Goal: Check status: Check status

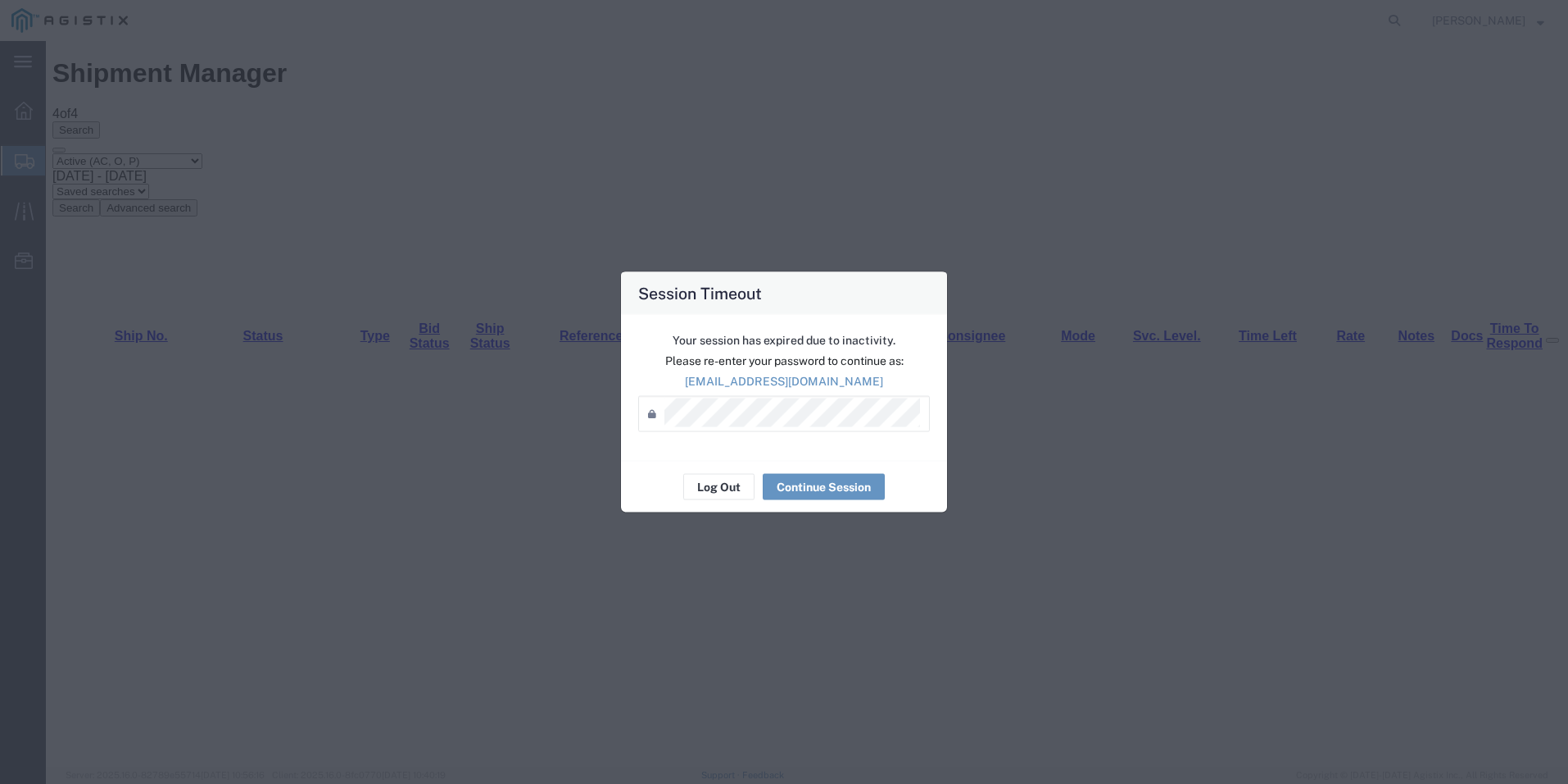
click at [825, 427] on div "Password *" at bounding box center [784, 414] width 292 height 36
click at [836, 484] on button "Continue Session" at bounding box center [823, 487] width 122 height 26
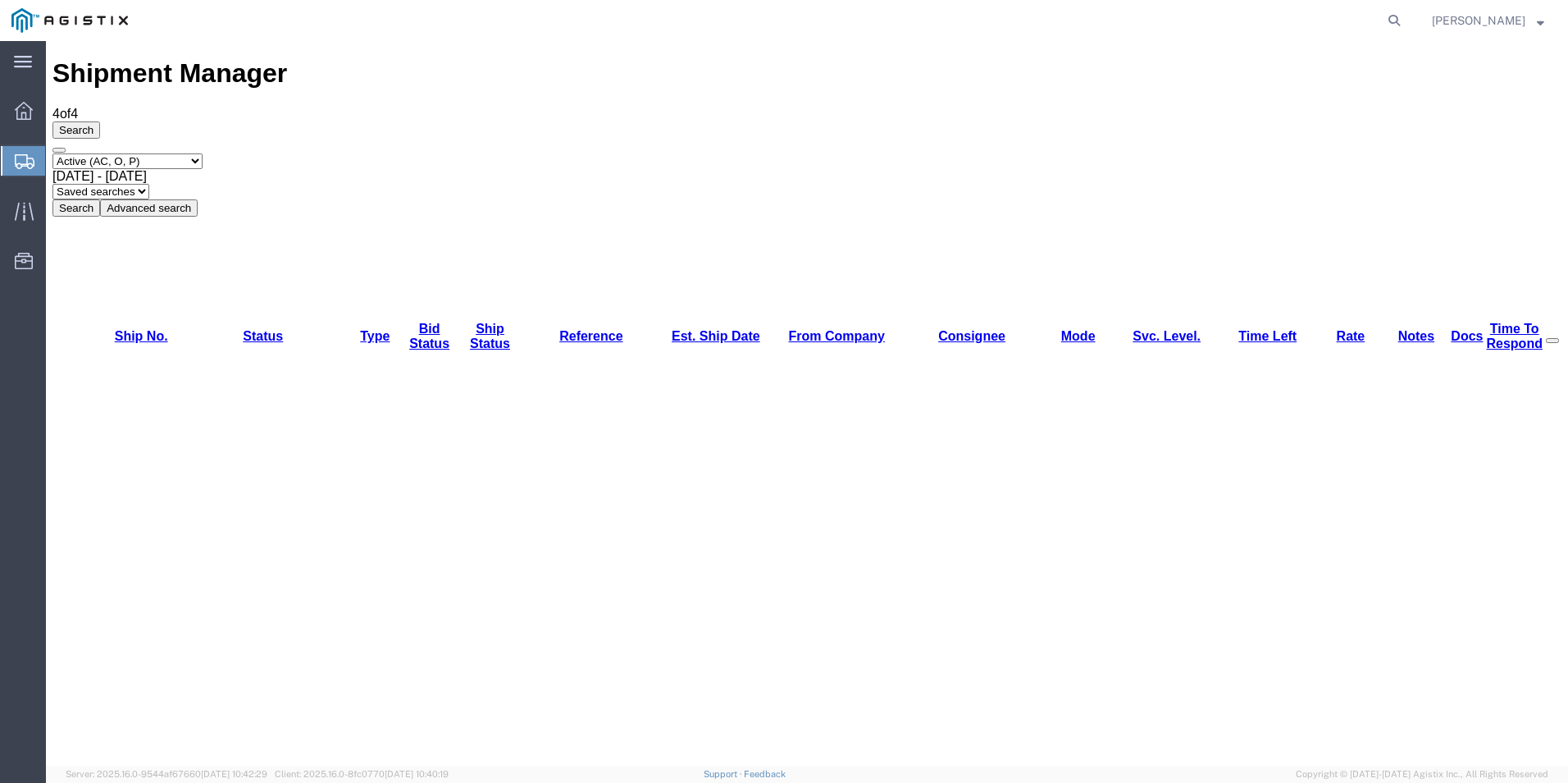
click at [1230, 153] on div "Select status Active (AC, O, P) All Approved Awaiting Confirmation (AC) Booked …" at bounding box center [806, 185] width 1509 height 63
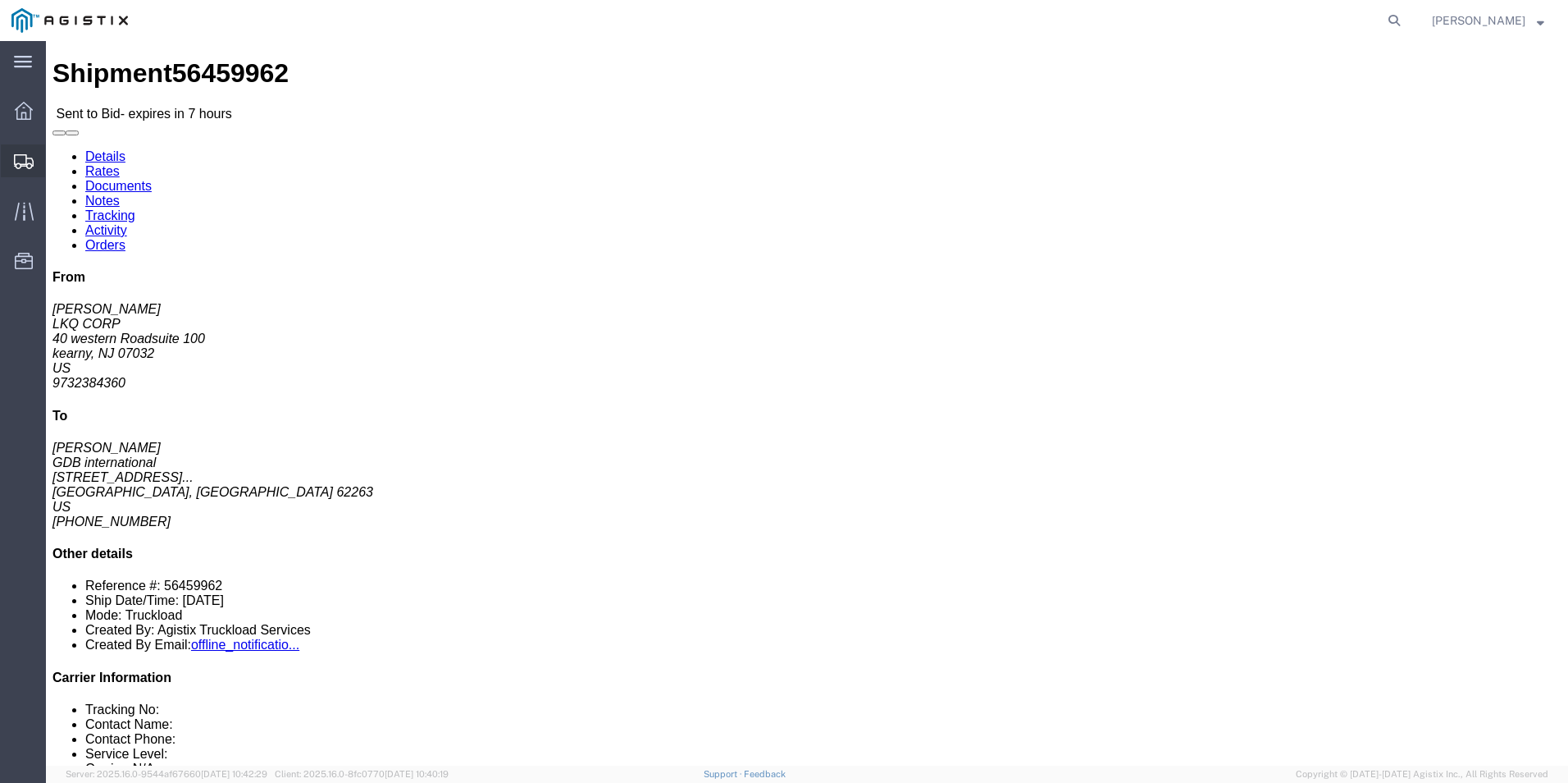
click at [34, 165] on div at bounding box center [24, 161] width 46 height 33
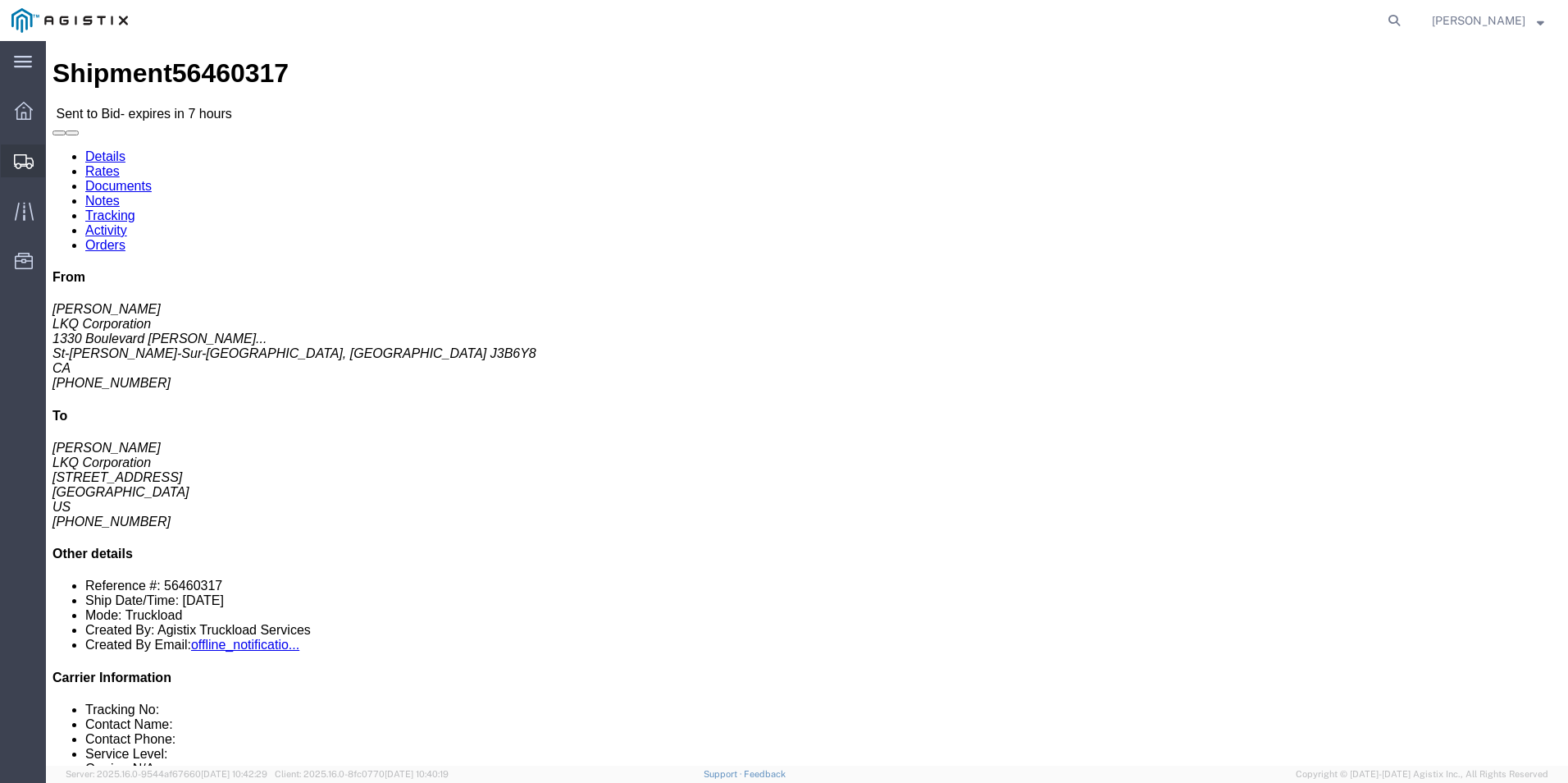
click at [27, 161] on icon at bounding box center [24, 162] width 20 height 15
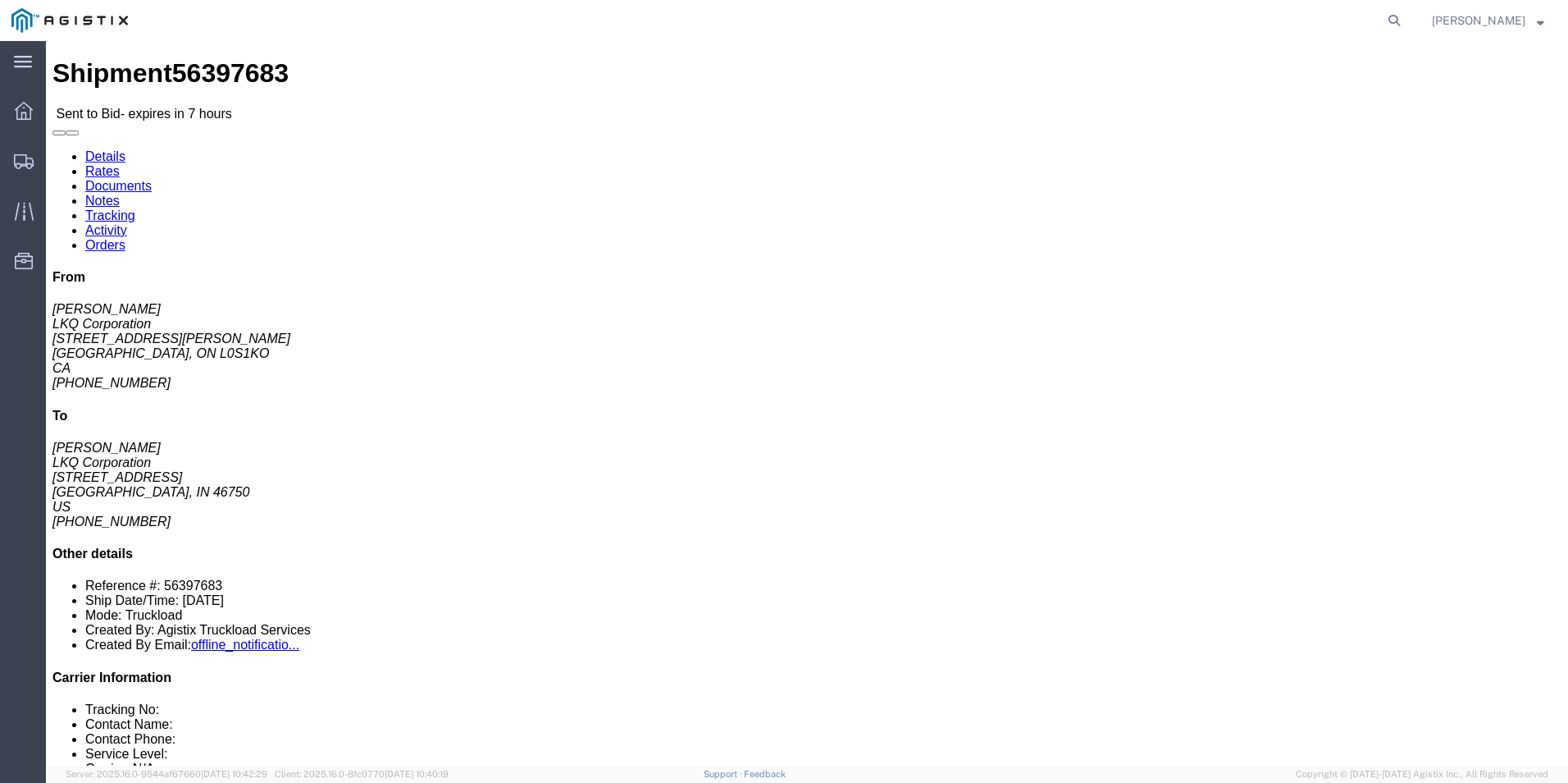
click div "44 Pallet(s) Standard (Not Stackable) Total weight: 40000.00 LBS Carton count: …"
click div "Leg 1 - Truckload Vehicle 1: Standard Dry Van (53 Feet) Number of trucks: 1"
